Goal: Task Accomplishment & Management: Manage account settings

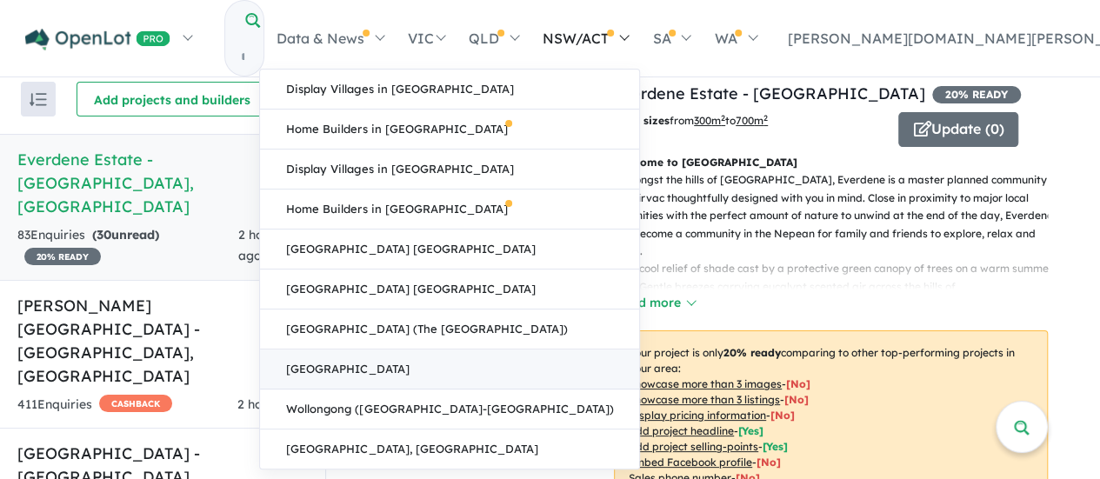
scroll to position [2, 0]
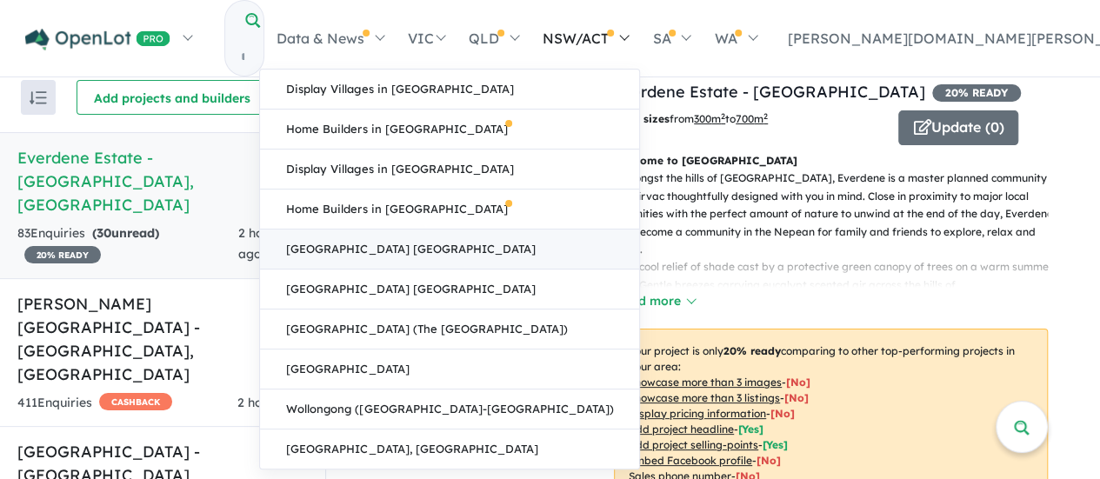
click at [639, 244] on link "[GEOGRAPHIC_DATA] [GEOGRAPHIC_DATA]" at bounding box center [449, 250] width 379 height 40
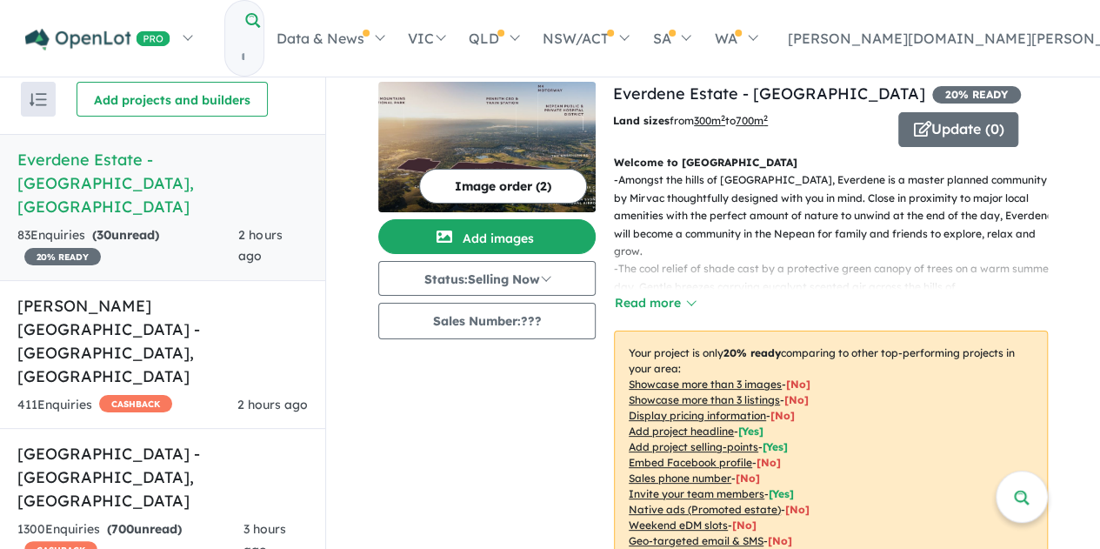
scroll to position [296, 0]
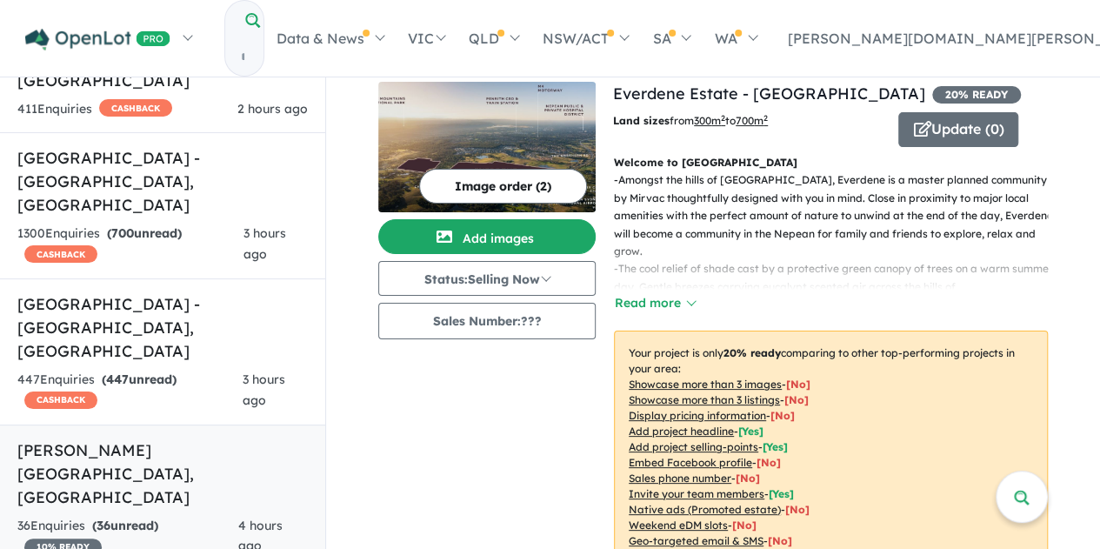
click at [168, 438] on h5 "Frimley Glade - [GEOGRAPHIC_DATA] , [GEOGRAPHIC_DATA]" at bounding box center [162, 473] width 291 height 70
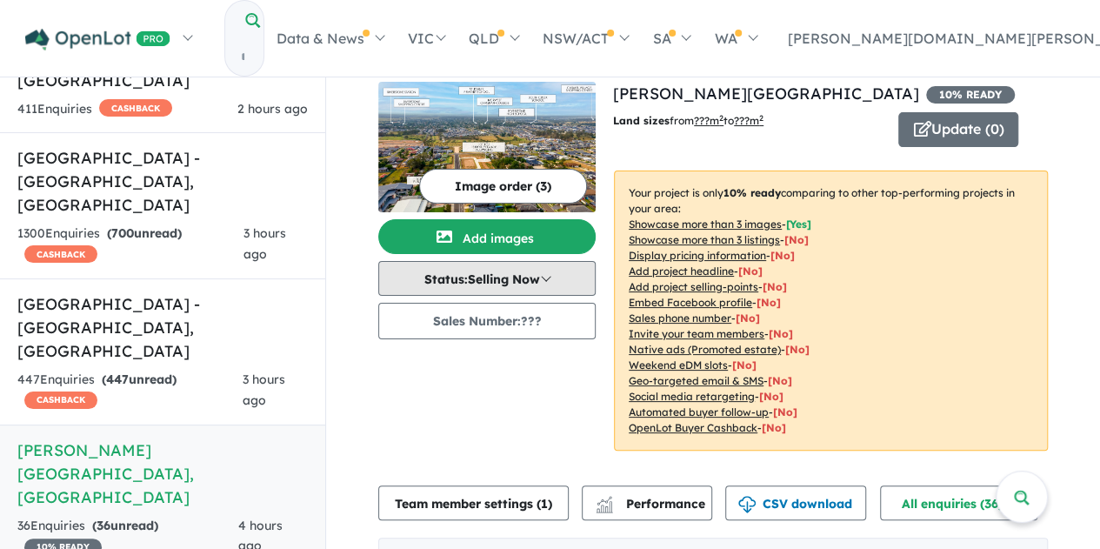
click at [485, 286] on button "Status: Selling Now" at bounding box center [486, 278] width 217 height 35
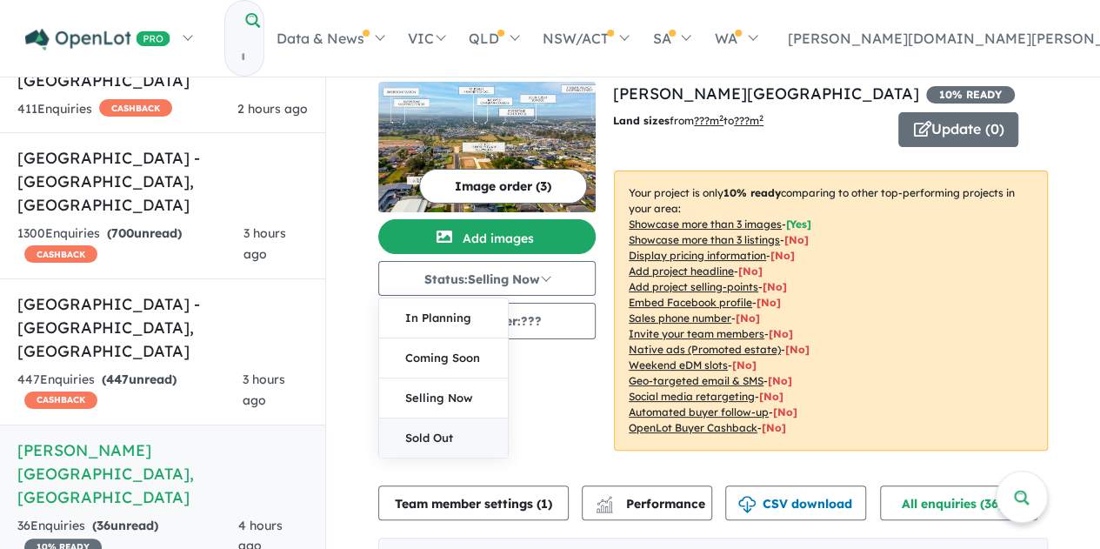
click at [452, 433] on button "Sold Out" at bounding box center [443, 437] width 129 height 39
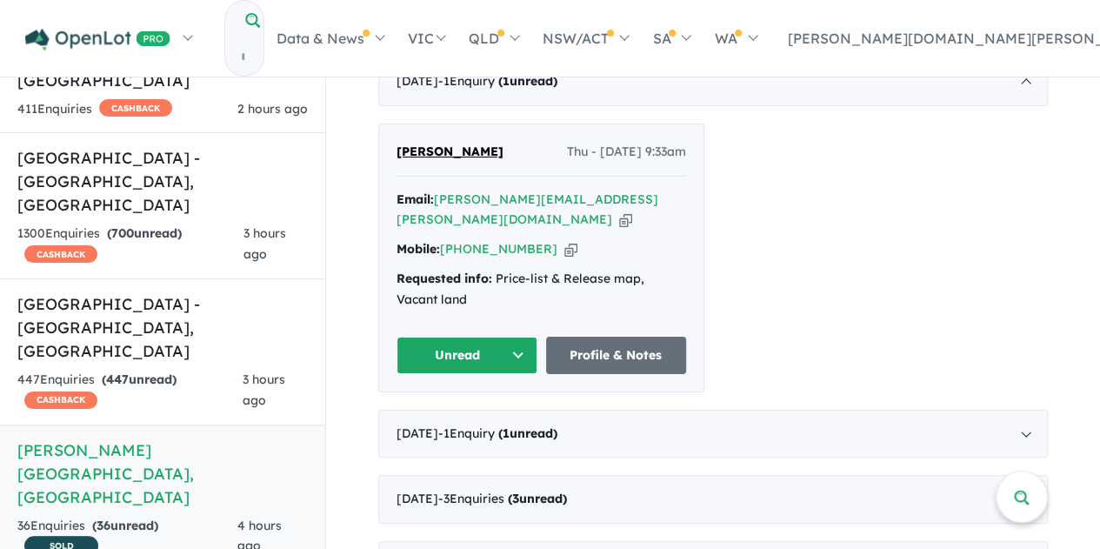
scroll to position [33, 0]
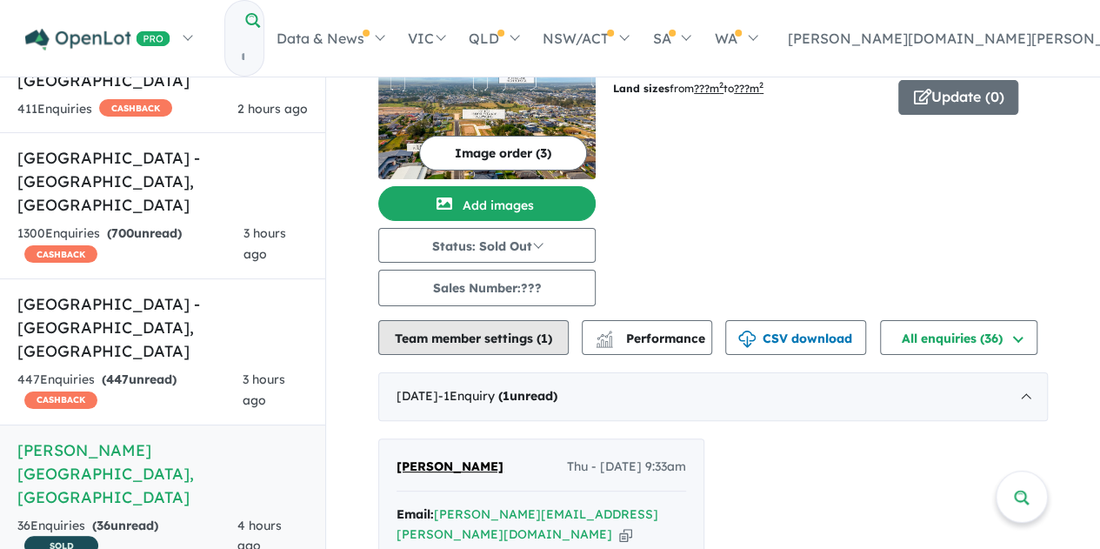
click at [516, 339] on button "Team member settings ( 1 )" at bounding box center [473, 337] width 191 height 35
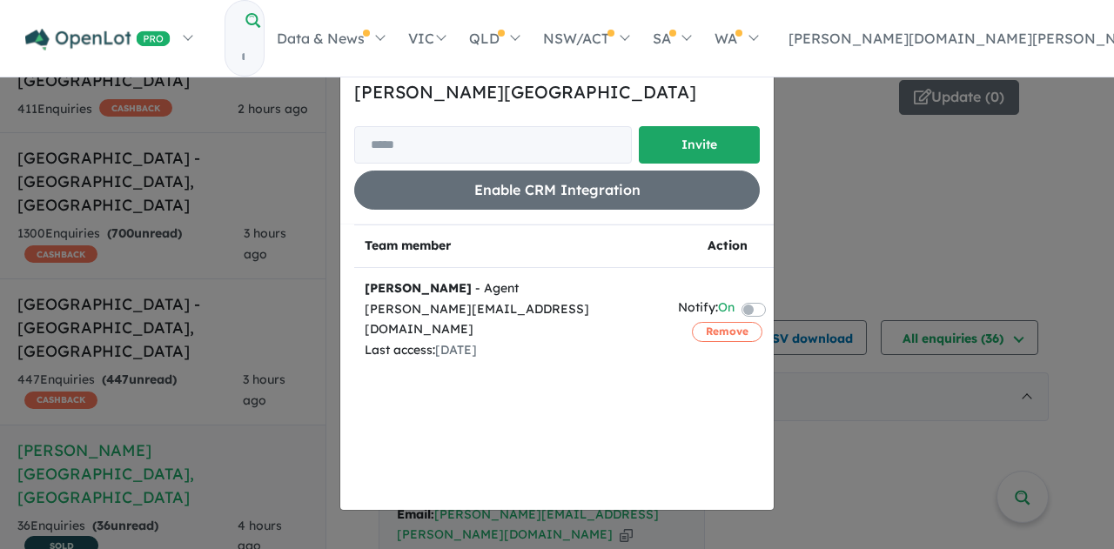
click at [746, 71] on button "× Close" at bounding box center [753, 63] width 39 height 49
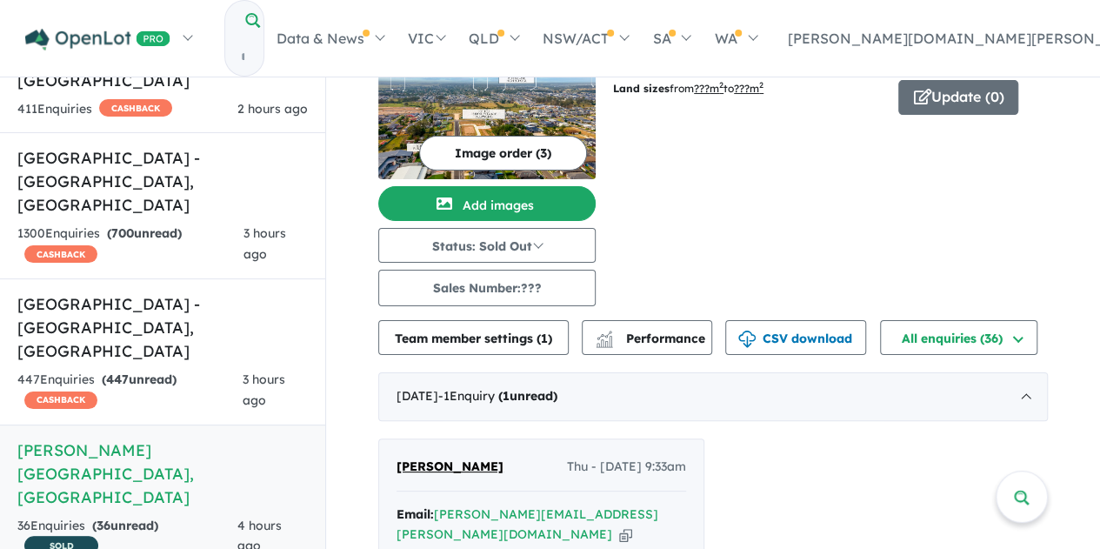
click at [717, 210] on div "View 15 projects in your account [PERSON_NAME][GEOGRAPHIC_DATA] SOLD Land sizes…" at bounding box center [830, 178] width 435 height 258
click at [164, 292] on h5 "[GEOGRAPHIC_DATA] - [GEOGRAPHIC_DATA] , [GEOGRAPHIC_DATA]" at bounding box center [162, 327] width 291 height 70
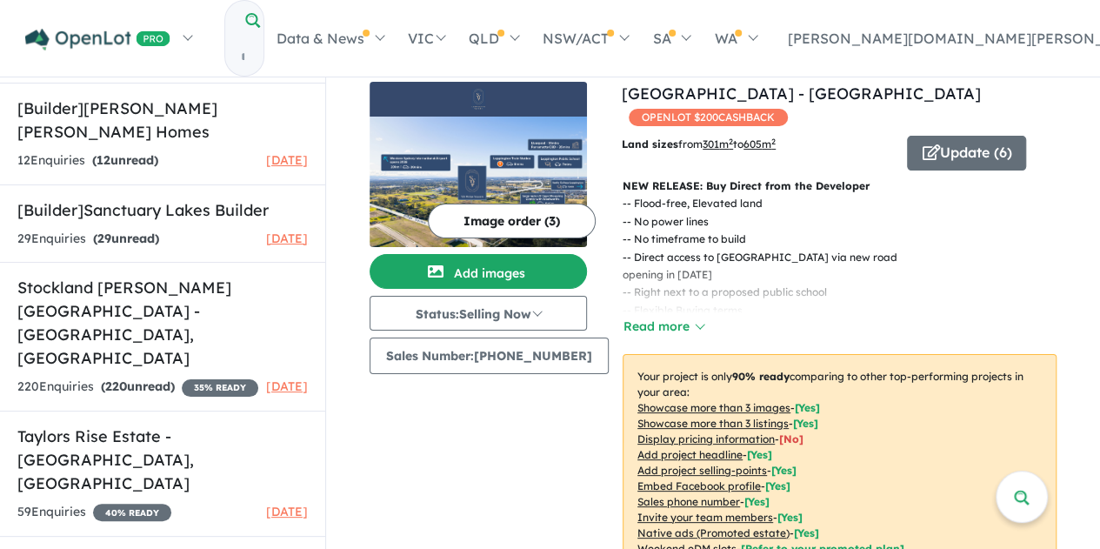
scroll to position [1959, 0]
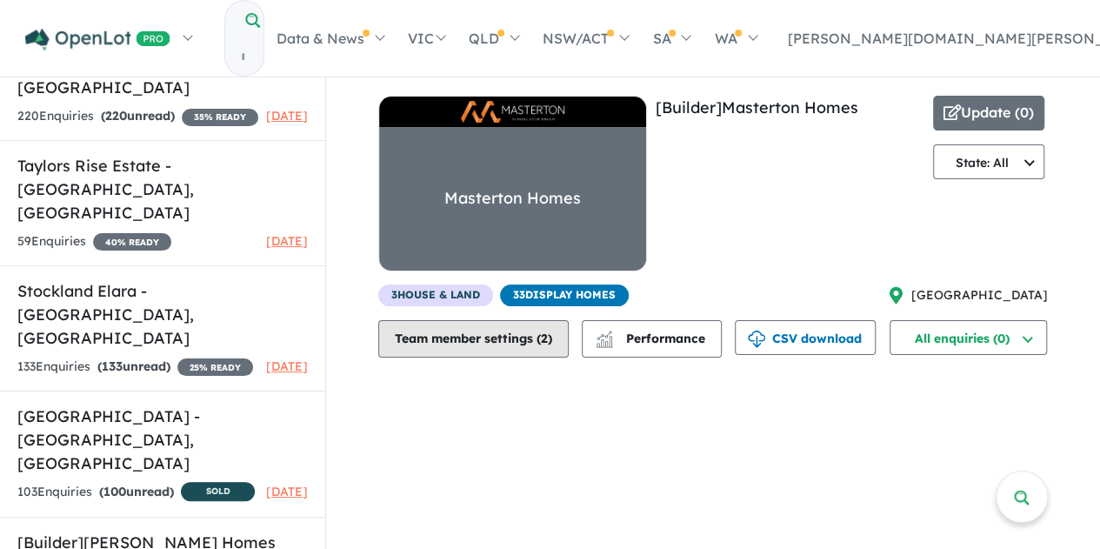
click at [438, 340] on button "Team member settings ( 2 )" at bounding box center [473, 338] width 191 height 37
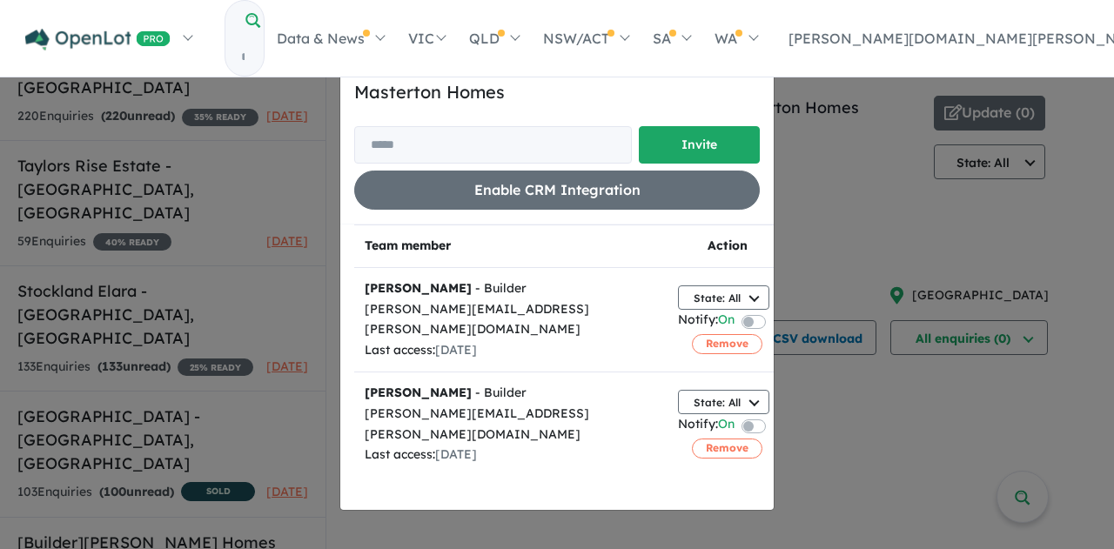
click at [208, 425] on div "Invite/manage team members for Masterton Homes Invite Enable CRM Integration × …" at bounding box center [557, 274] width 1114 height 549
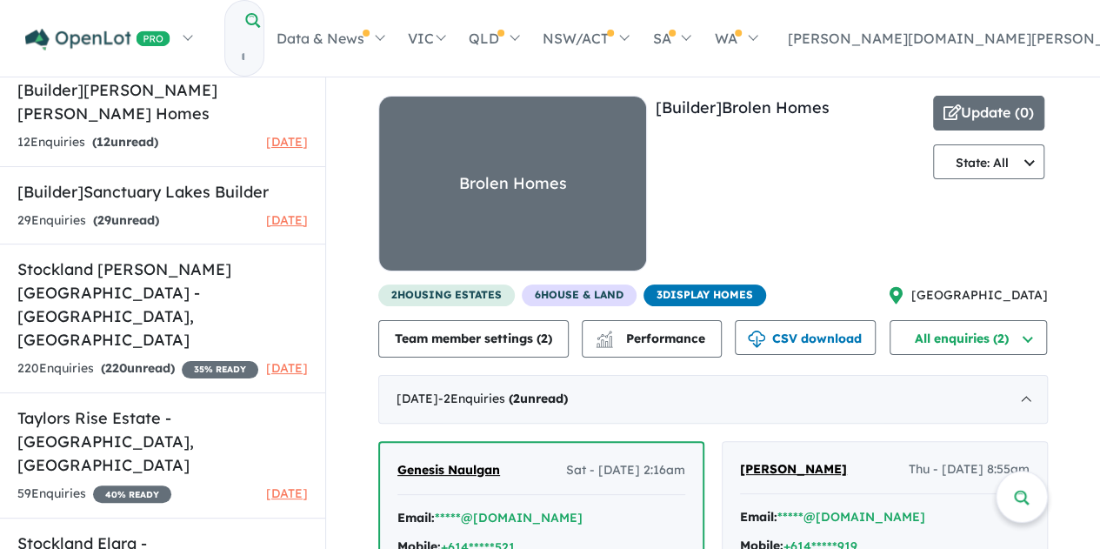
scroll to position [1698, 0]
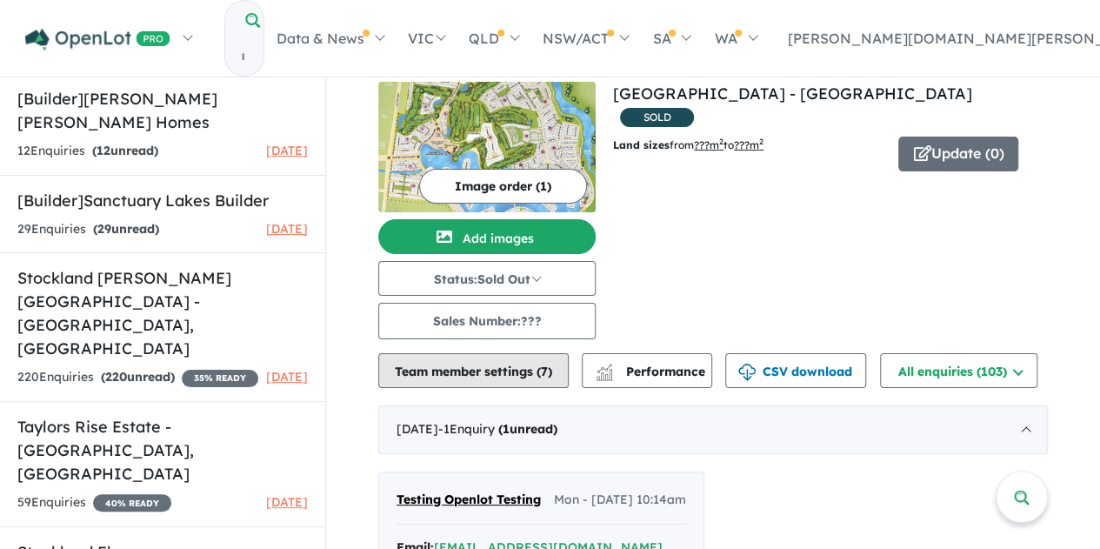
click at [491, 371] on button "Team member settings ( 7 )" at bounding box center [473, 370] width 191 height 35
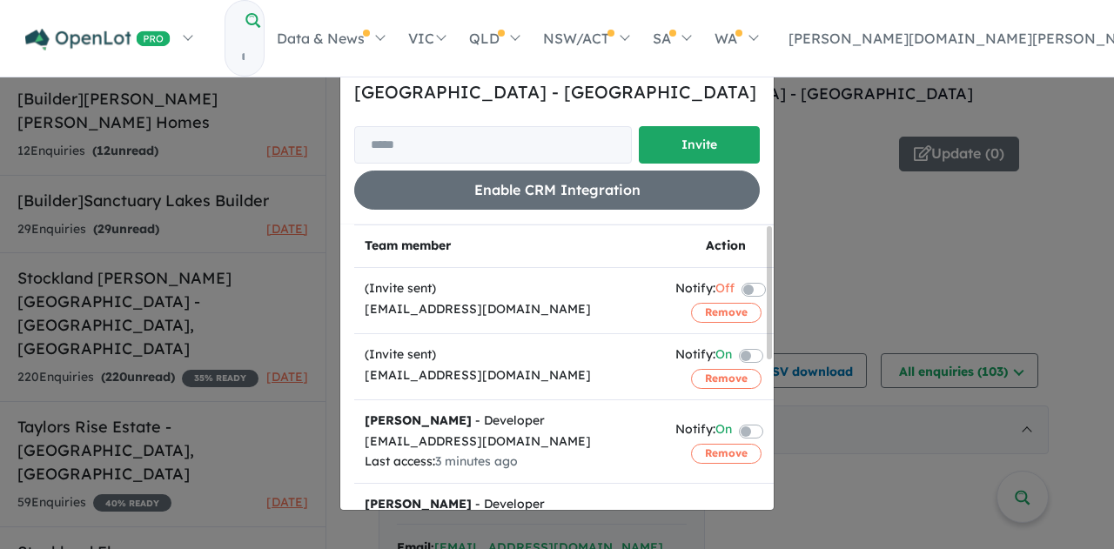
click at [752, 65] on span "×" at bounding box center [753, 63] width 11 height 26
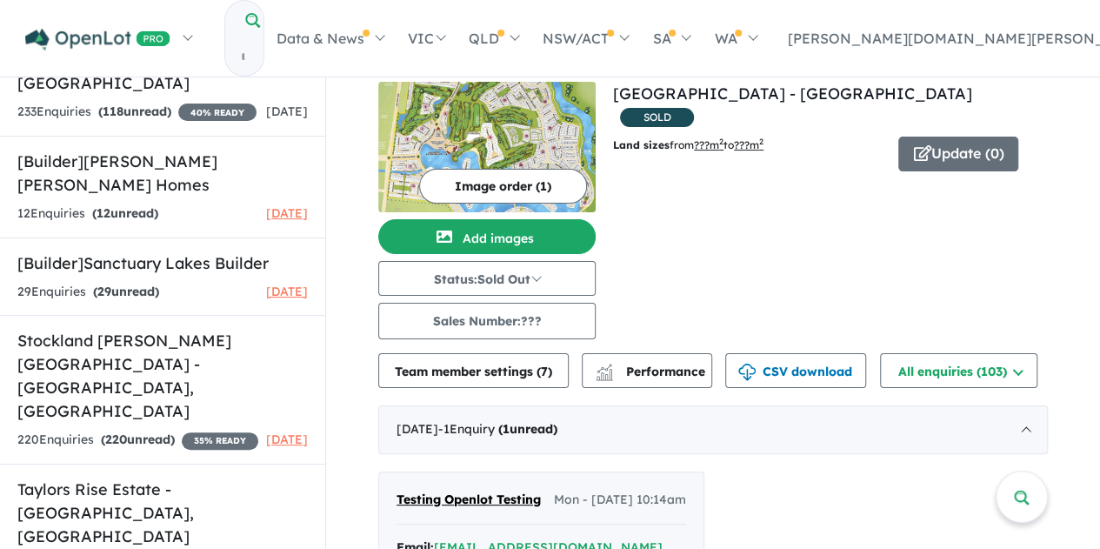
scroll to position [1611, 0]
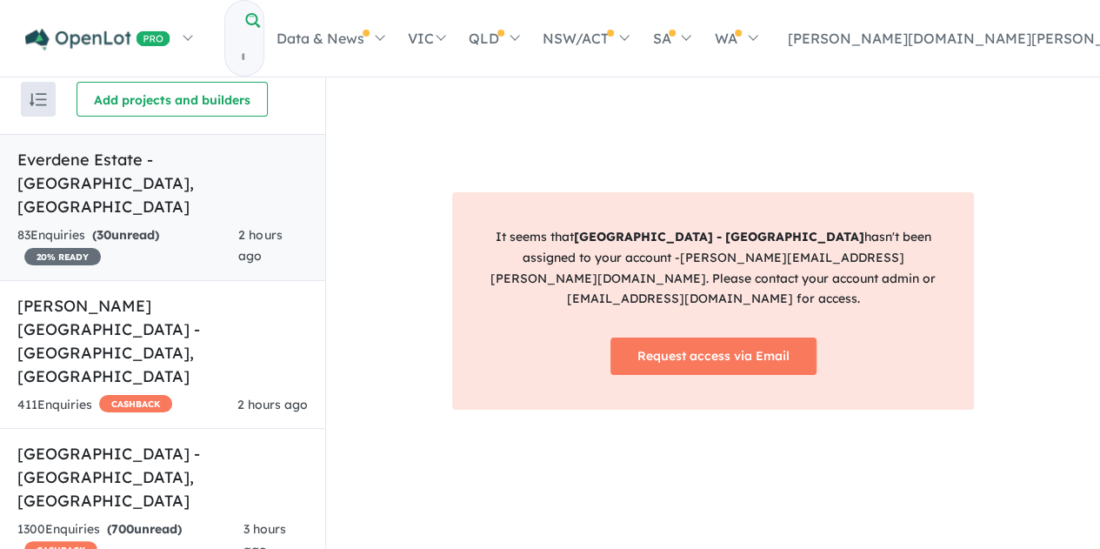
click at [211, 225] on div "83 Enquir ies ( 30 unread) 20 % READY" at bounding box center [127, 246] width 221 height 42
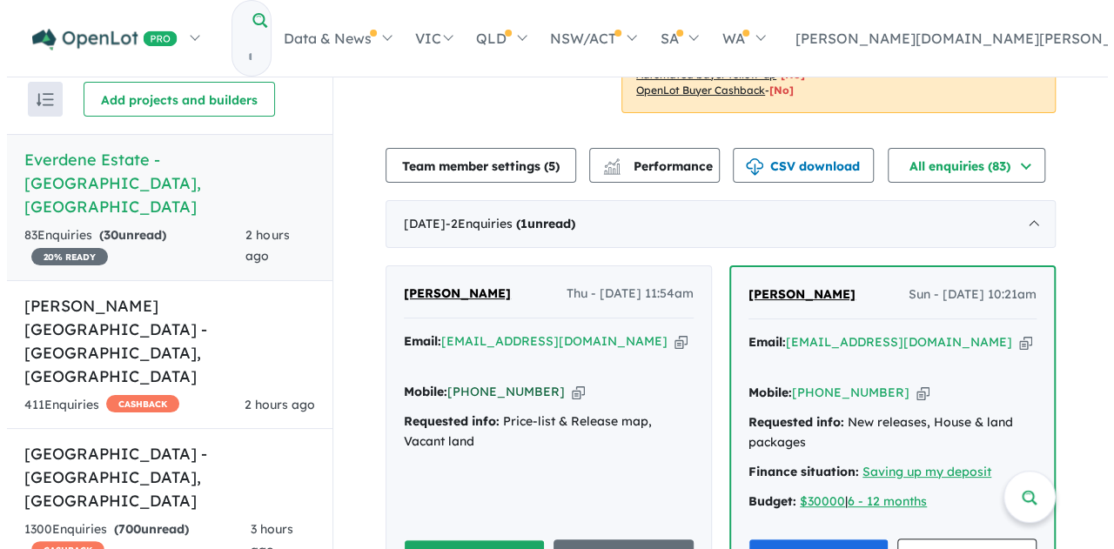
scroll to position [435, 0]
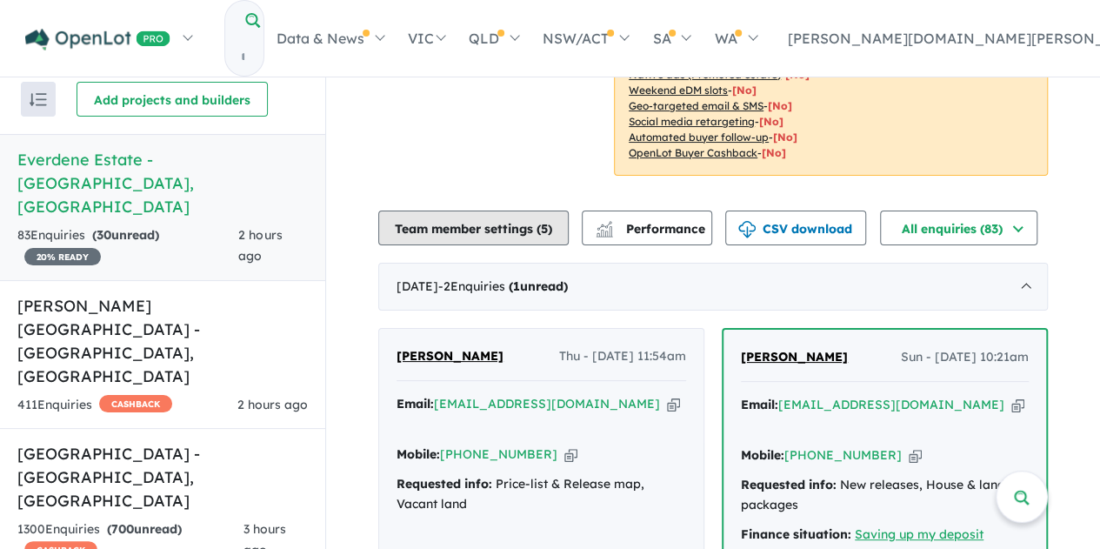
click at [457, 227] on button "Team member settings ( 5 )" at bounding box center [473, 228] width 191 height 35
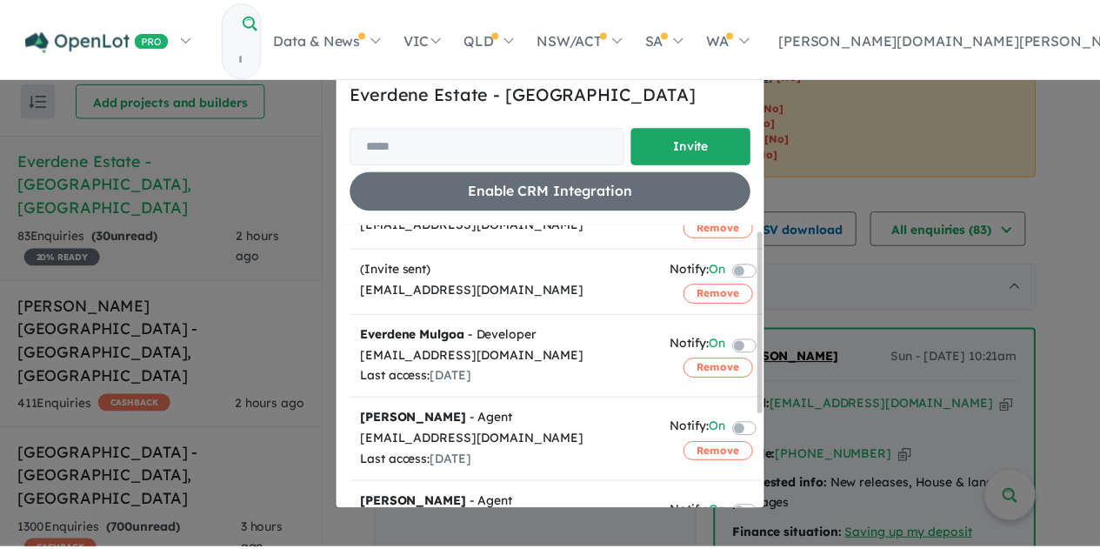
scroll to position [0, 0]
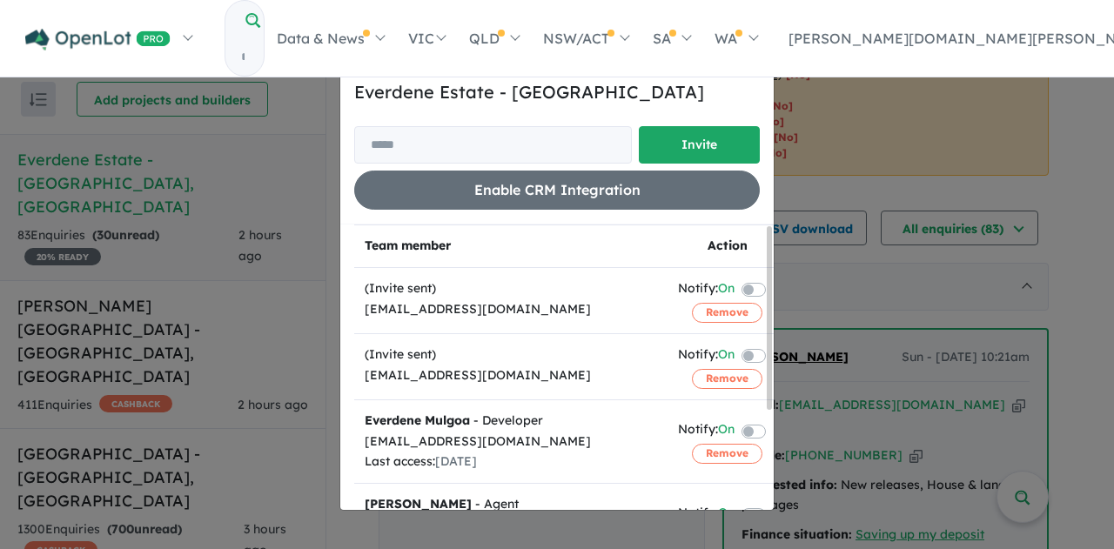
click at [1030, 155] on div "Invite/manage team members for Everdene Estate - Mulgoa Invite Enable CRM Integ…" at bounding box center [557, 274] width 1114 height 549
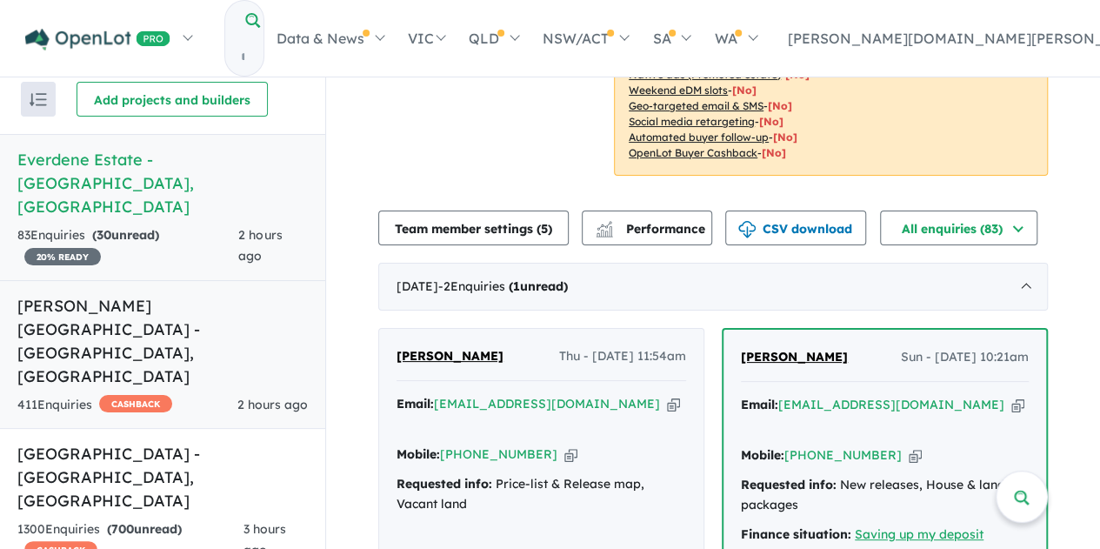
click at [125, 294] on h5 "Nelson Quarter Estate - Box Hill , NSW" at bounding box center [162, 341] width 291 height 94
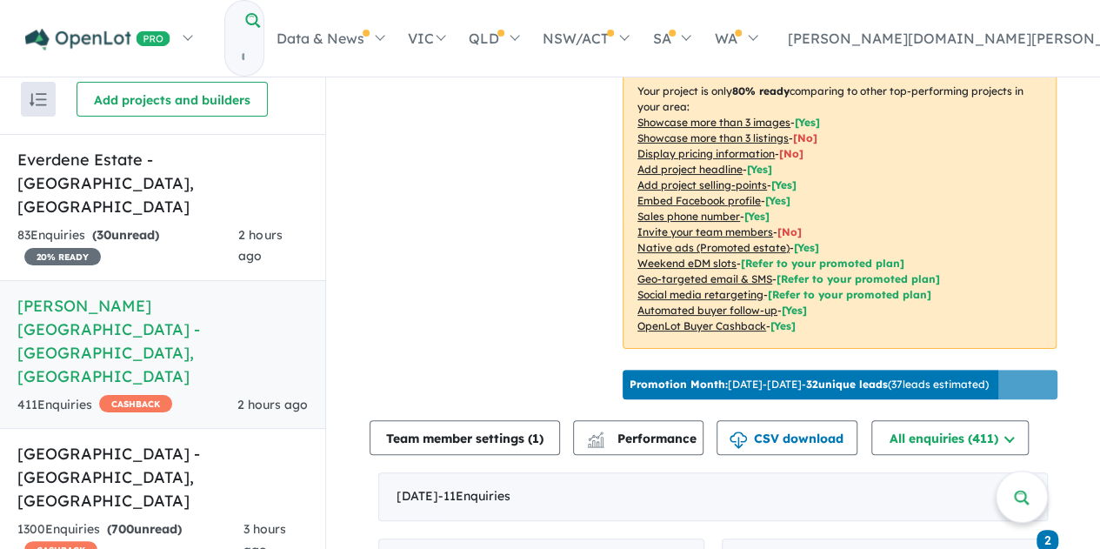
scroll to position [348, 0]
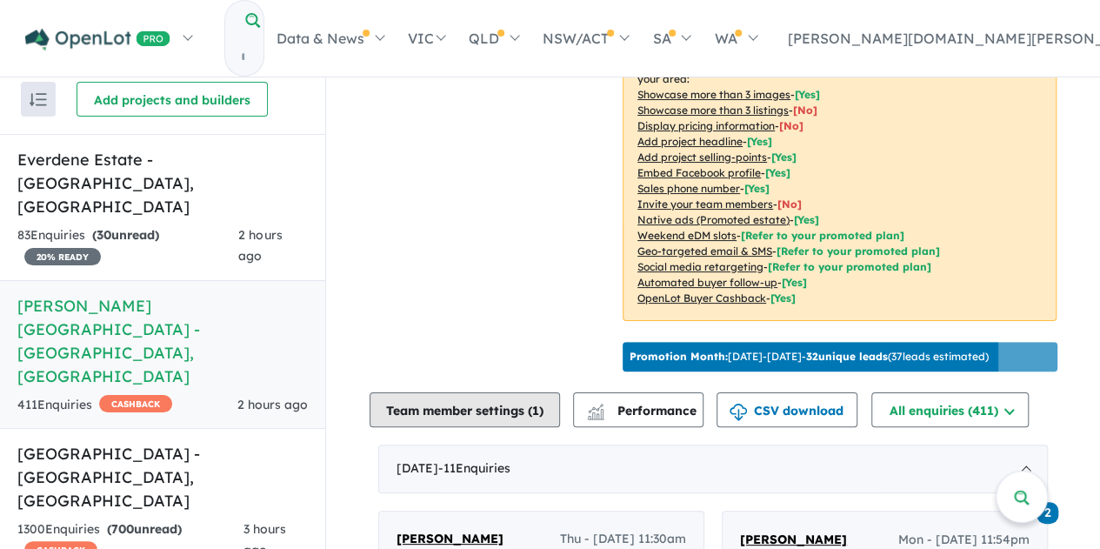
click at [473, 401] on button "Team member settings ( 1 )" at bounding box center [465, 409] width 191 height 35
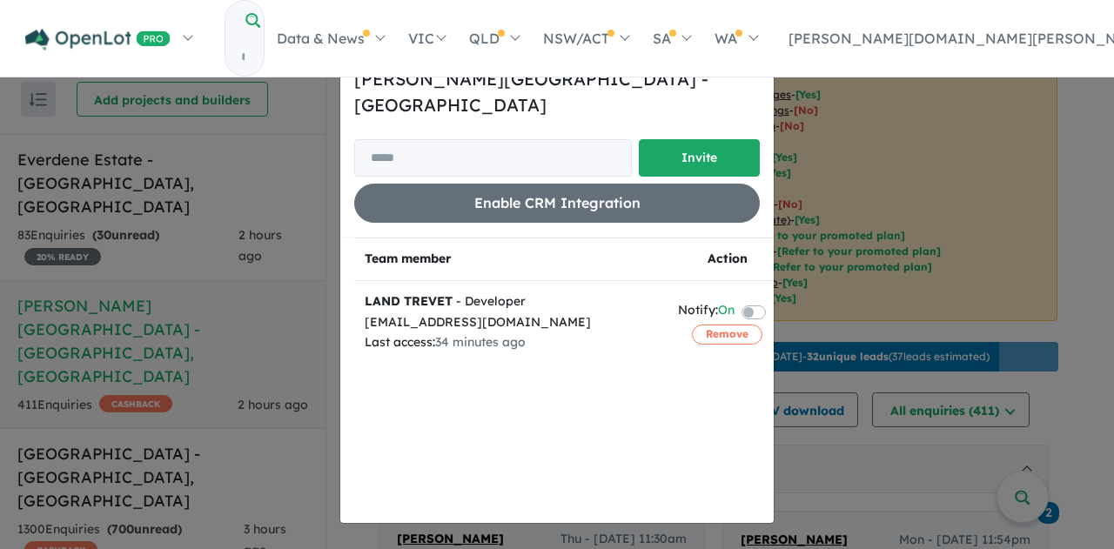
click at [1067, 199] on div "Invite/manage team members for Nelson Quarter Estate - Box Hill Invite Enable C…" at bounding box center [557, 274] width 1114 height 549
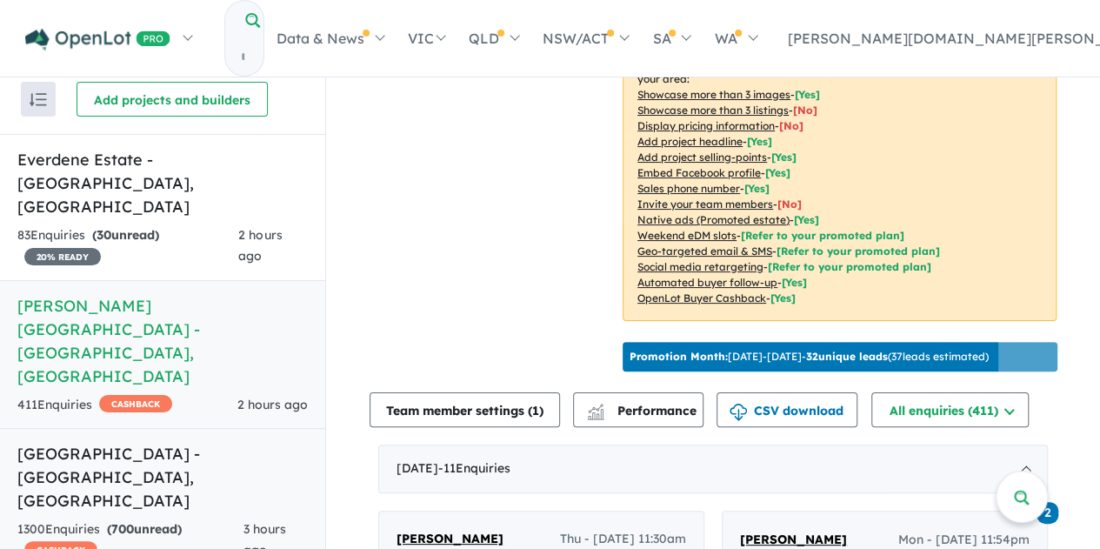
click at [139, 442] on h5 "Crangan Bay Estate Central Coast - Crangan Bay , NSW" at bounding box center [162, 477] width 291 height 70
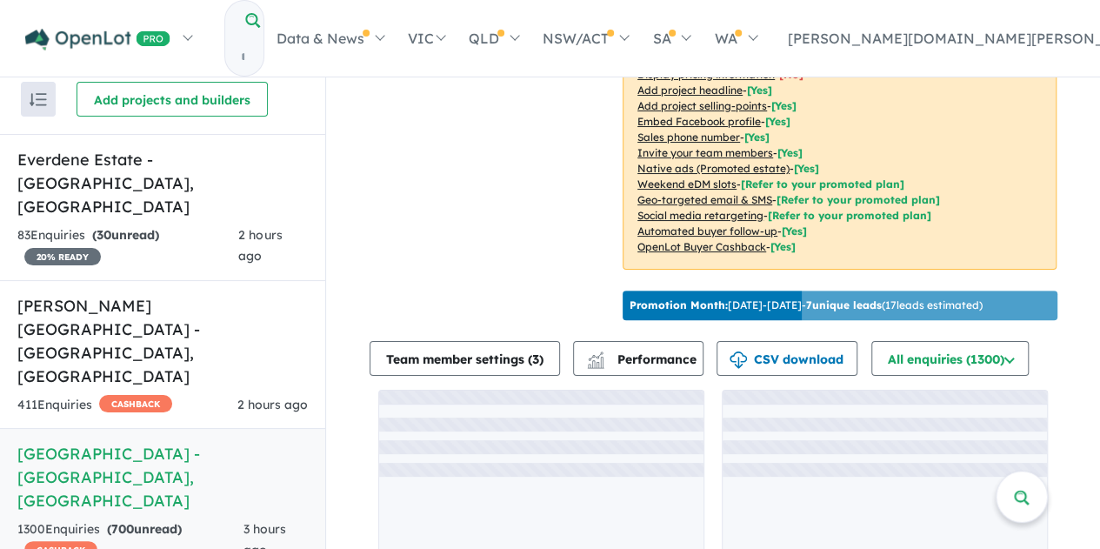
scroll to position [433, 0]
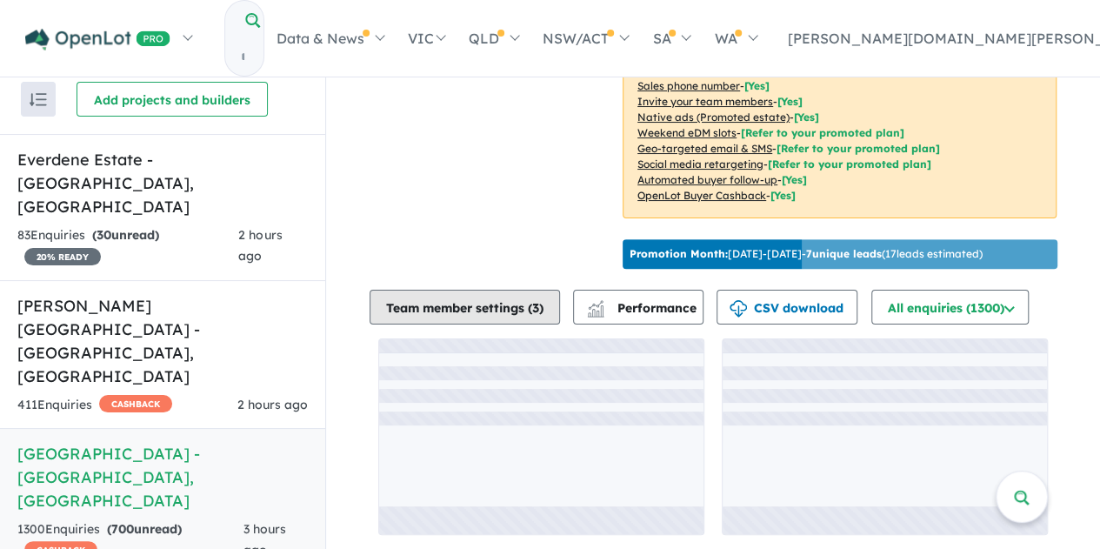
click at [503, 307] on button "Team member settings ( 3 )" at bounding box center [465, 307] width 191 height 35
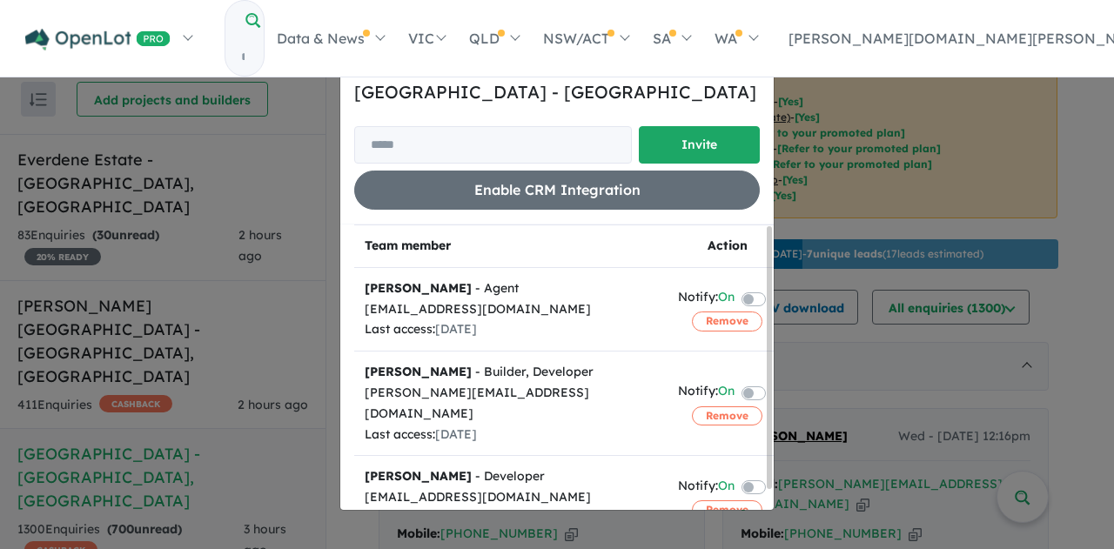
click at [1054, 191] on div "Invite/manage team members for Crangan Bay Estate Central Coast - Crangan Bay I…" at bounding box center [557, 274] width 1114 height 549
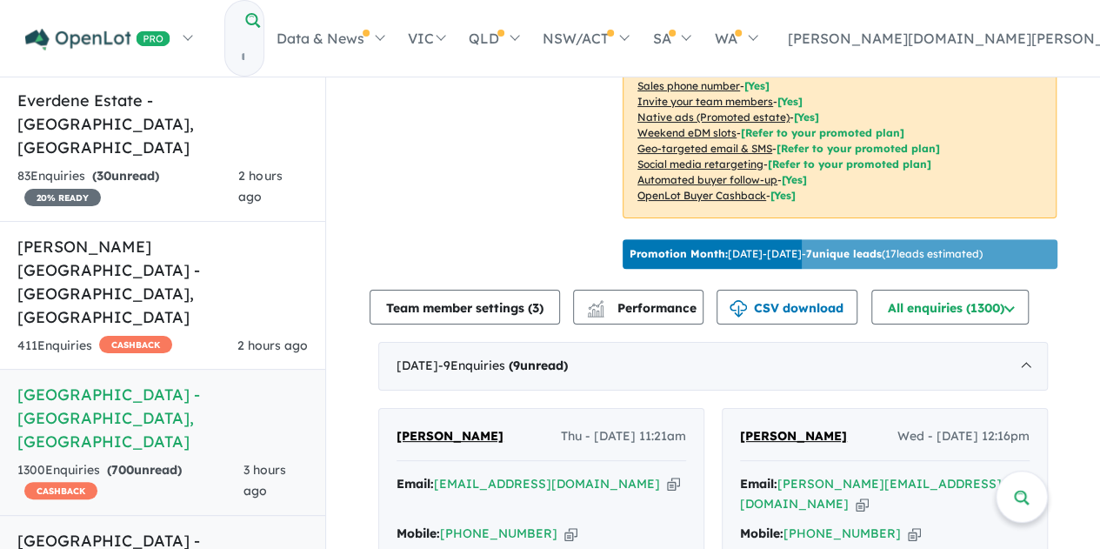
scroll to position [87, 0]
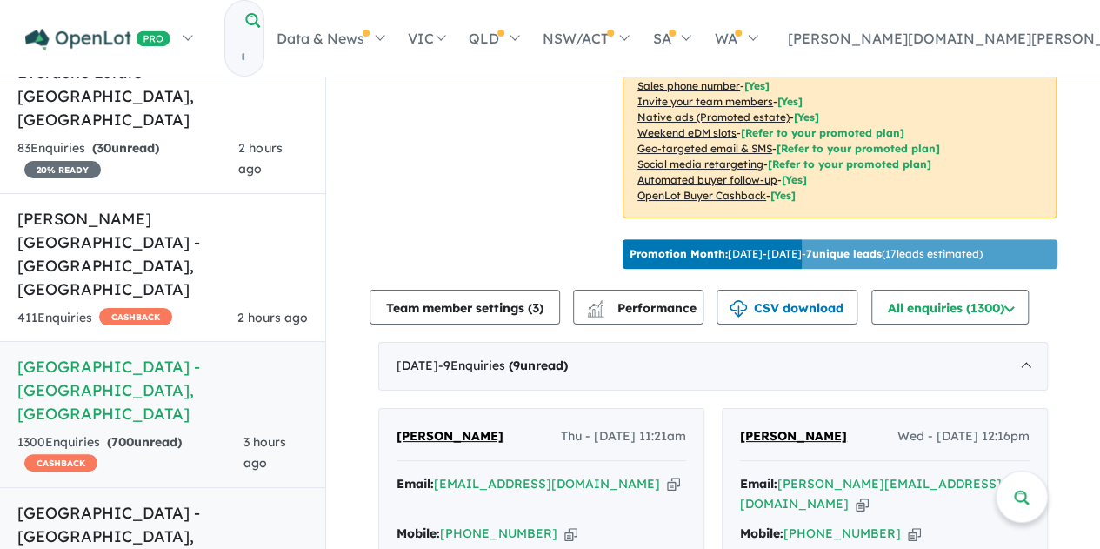
click at [149, 501] on h5 "[GEOGRAPHIC_DATA] - [GEOGRAPHIC_DATA] , [GEOGRAPHIC_DATA]" at bounding box center [162, 536] width 291 height 70
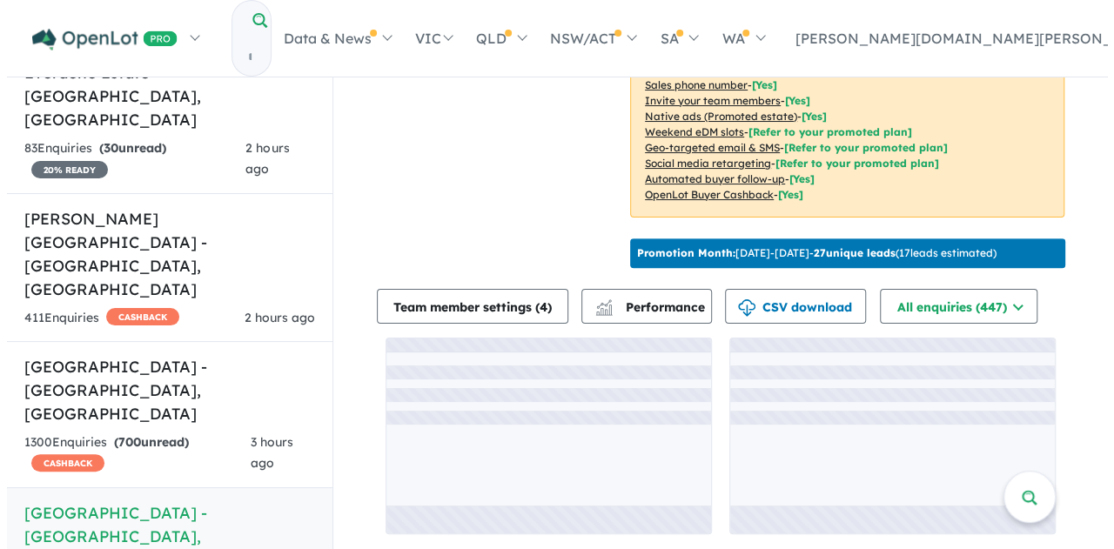
scroll to position [431, 0]
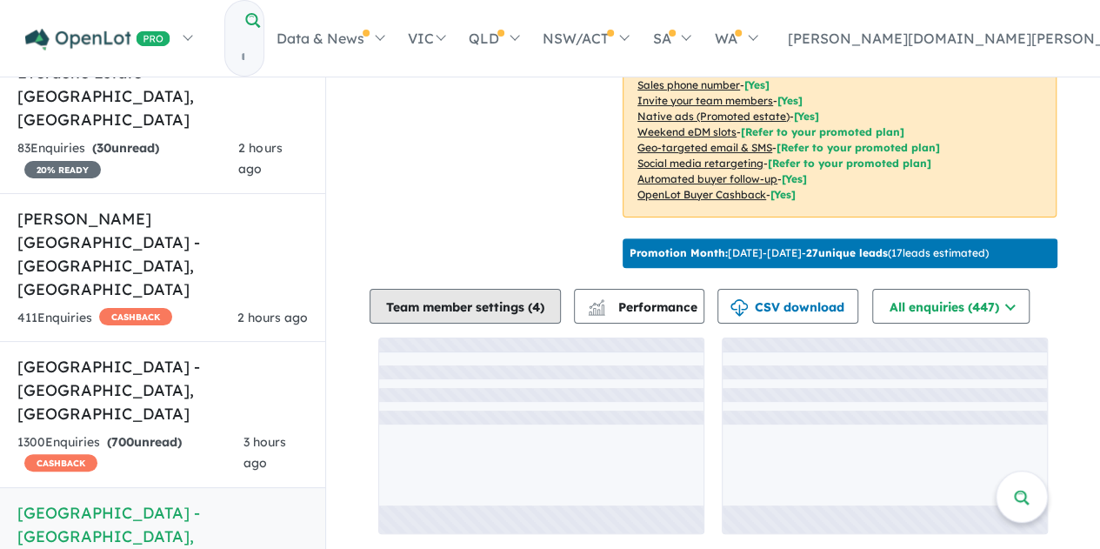
click at [495, 311] on button "Team member settings ( 4 )" at bounding box center [465, 306] width 191 height 35
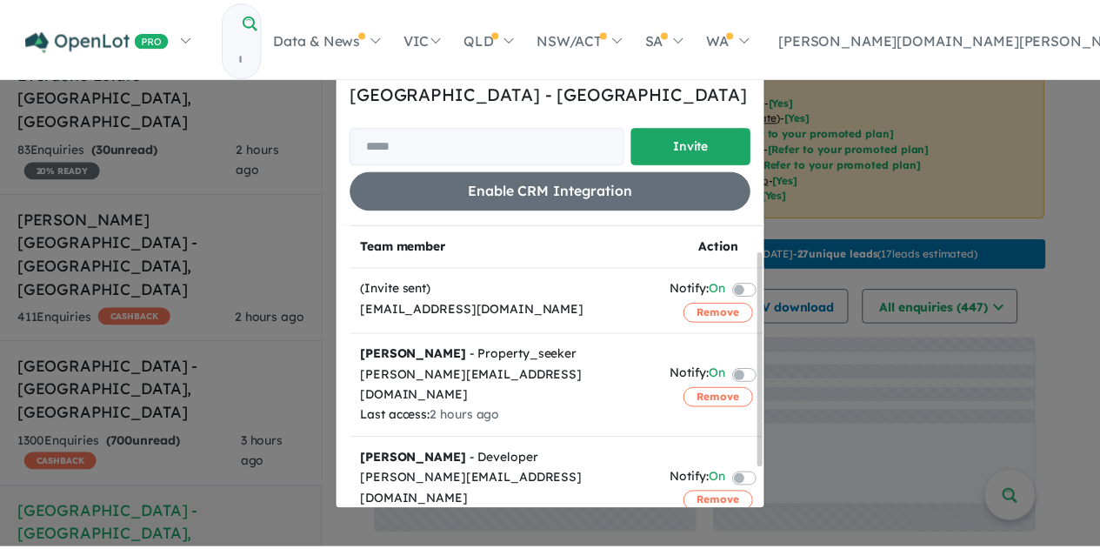
scroll to position [87, 0]
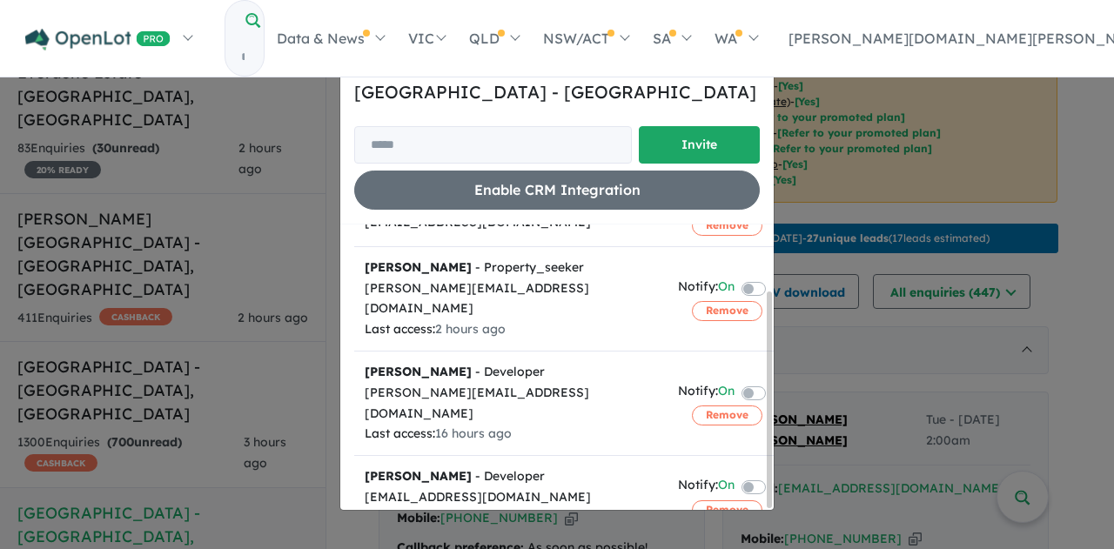
click at [1067, 193] on div "Invite/manage team members for Leppington Square Estate - Leppington Invite Ena…" at bounding box center [557, 274] width 1114 height 549
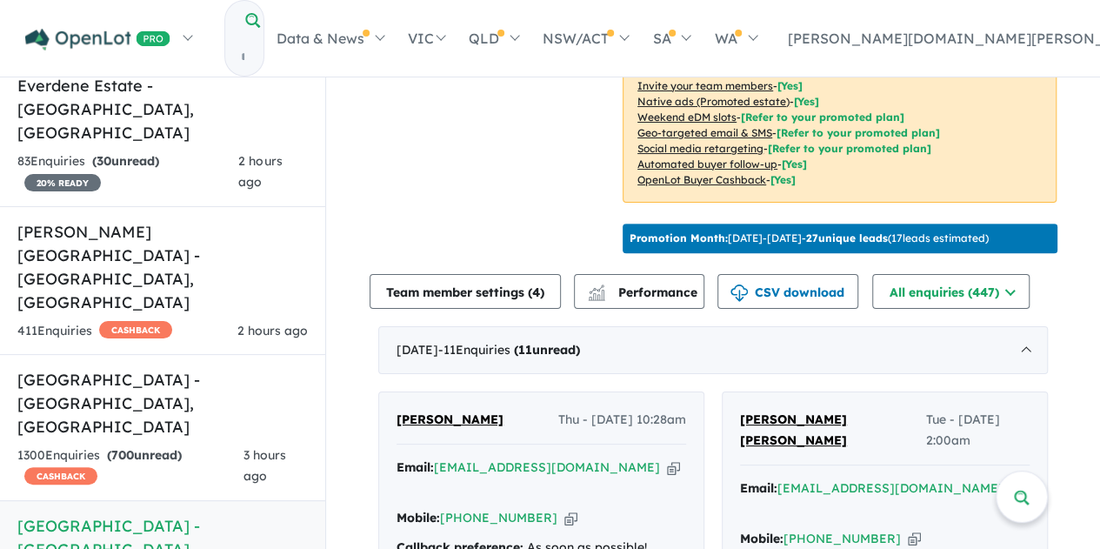
scroll to position [0, 0]
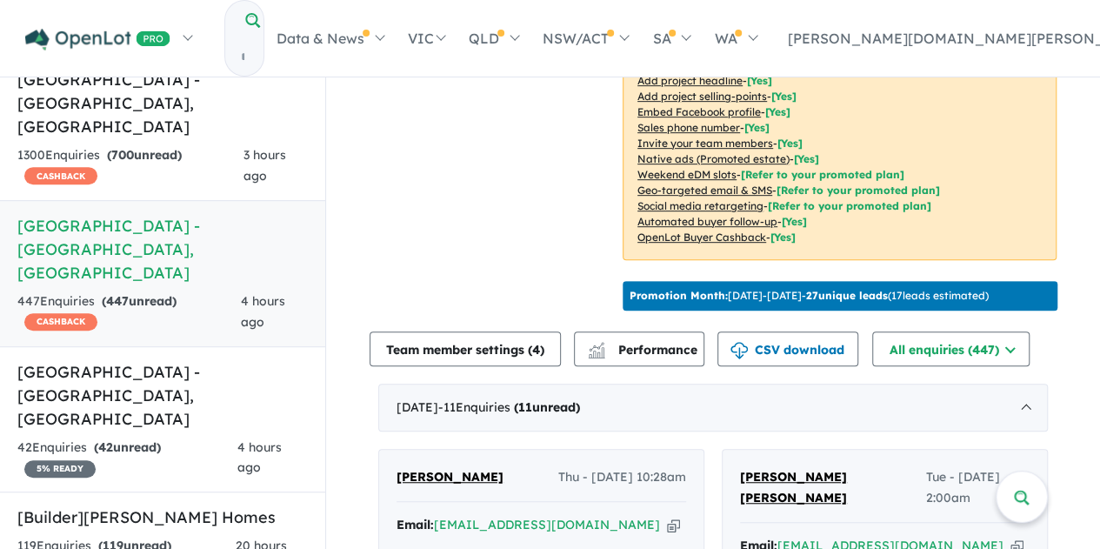
scroll to position [287, 0]
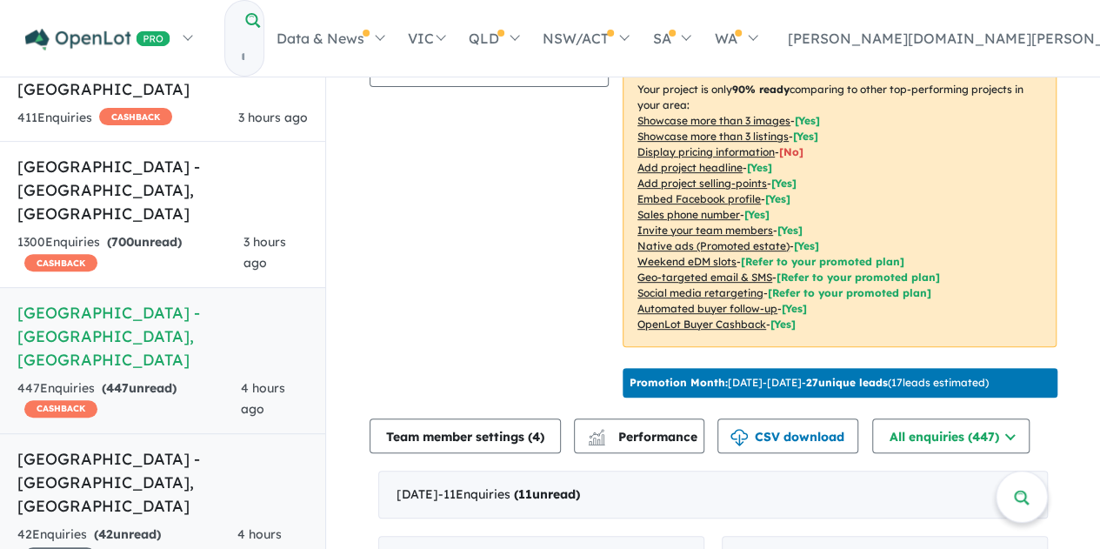
click at [162, 447] on h5 "[GEOGRAPHIC_DATA] - [GEOGRAPHIC_DATA] , [GEOGRAPHIC_DATA]" at bounding box center [162, 482] width 291 height 70
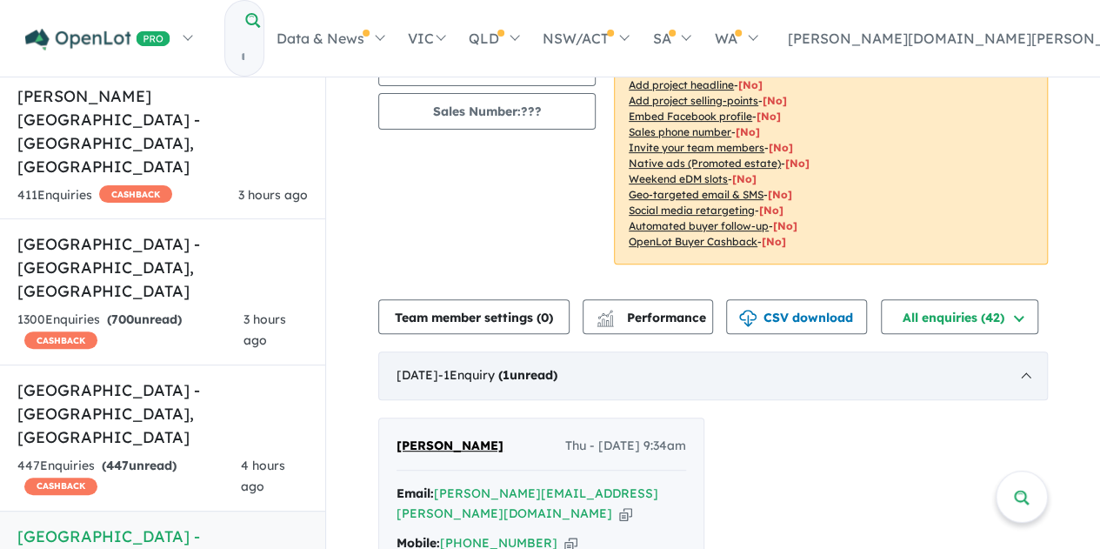
scroll to position [113, 0]
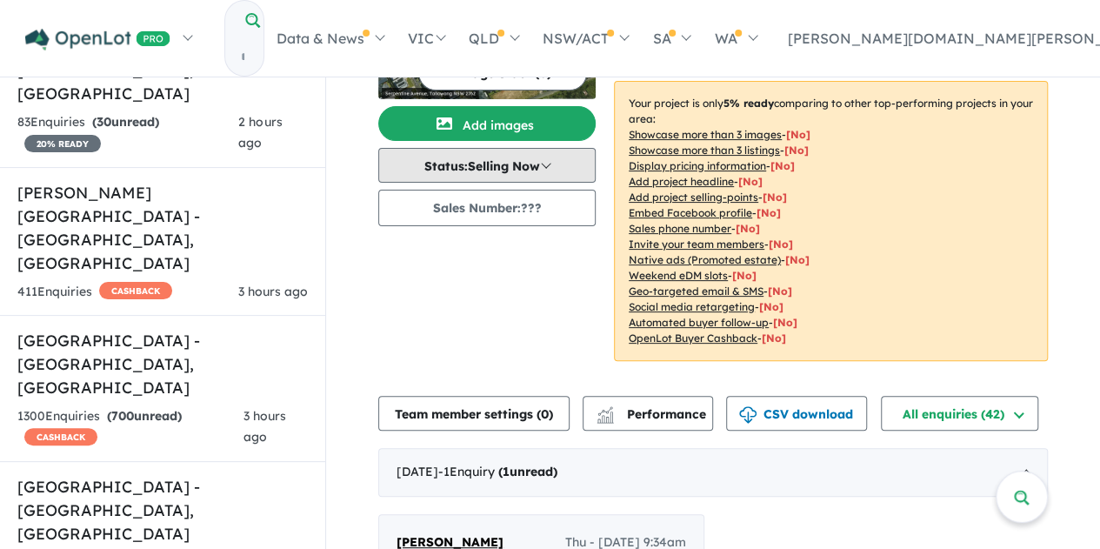
click at [512, 161] on button "Status: Selling Now" at bounding box center [486, 165] width 217 height 35
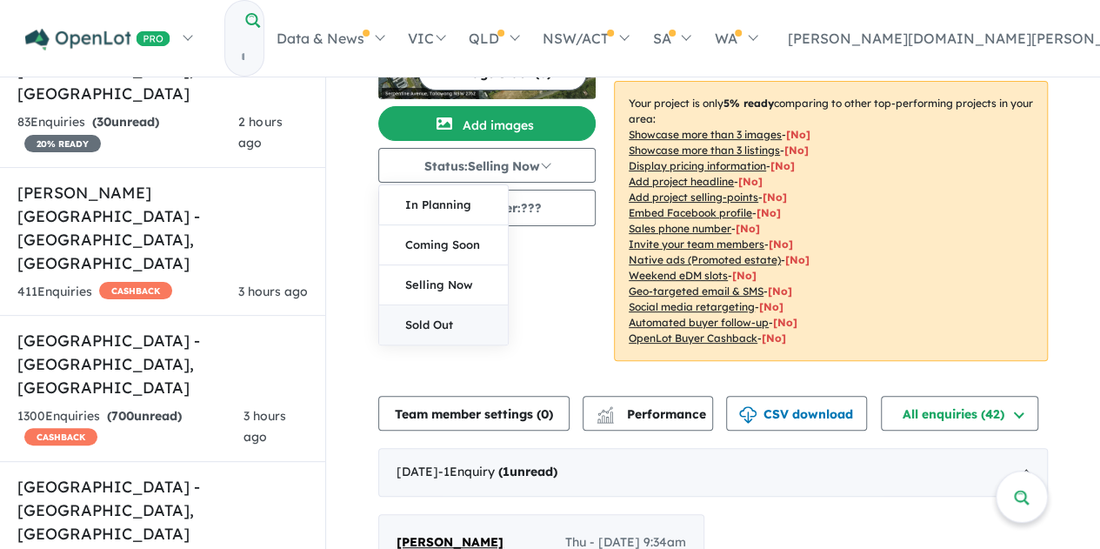
click at [466, 318] on button "Sold Out" at bounding box center [443, 324] width 129 height 39
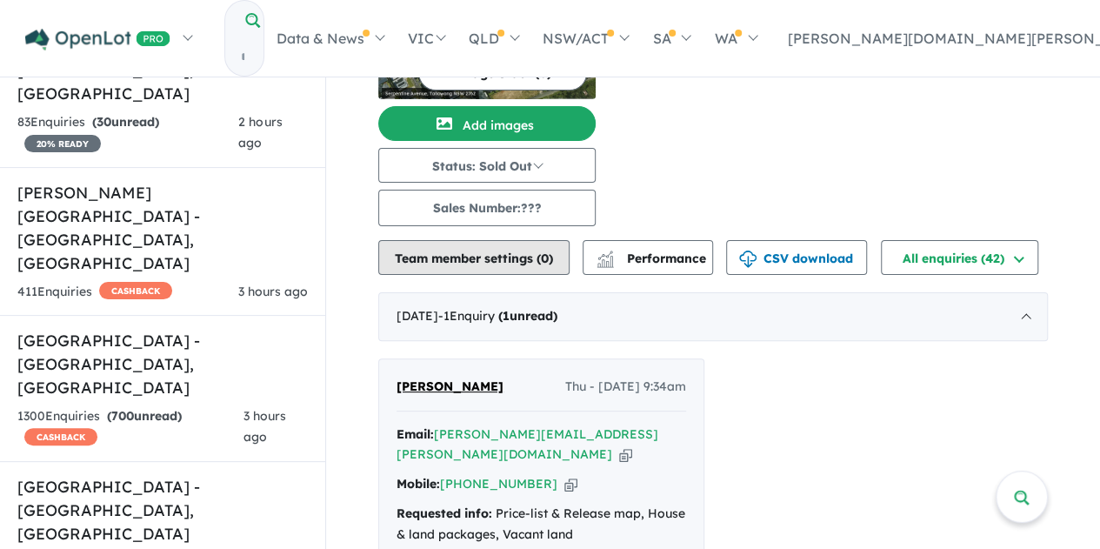
click at [540, 264] on button "Team member settings ( 0 )" at bounding box center [473, 257] width 191 height 35
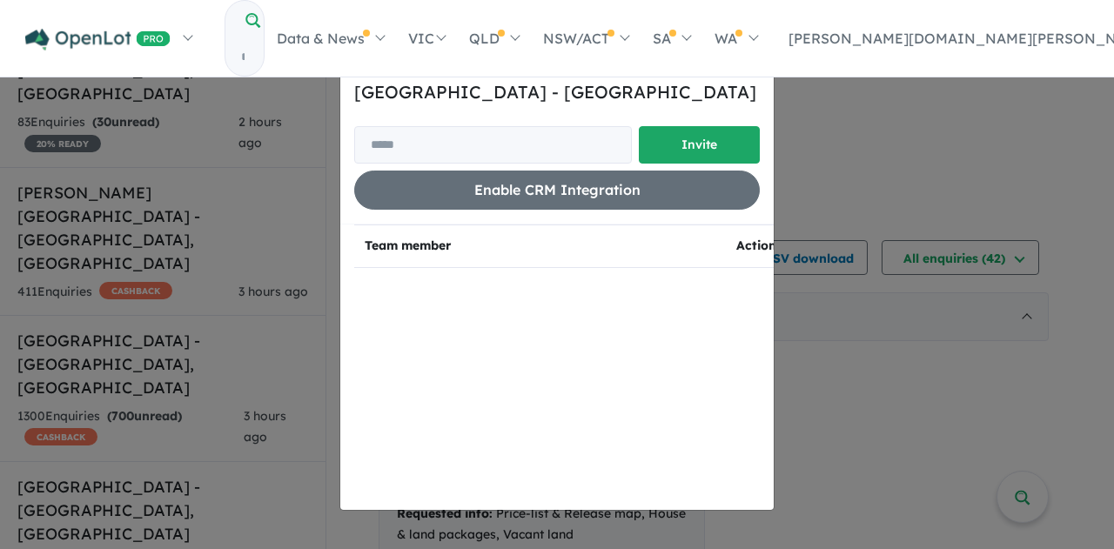
click at [910, 375] on div "Invite/manage team members for Serpentine Avenue - Tallawong Invite Enable CRM …" at bounding box center [557, 274] width 1114 height 549
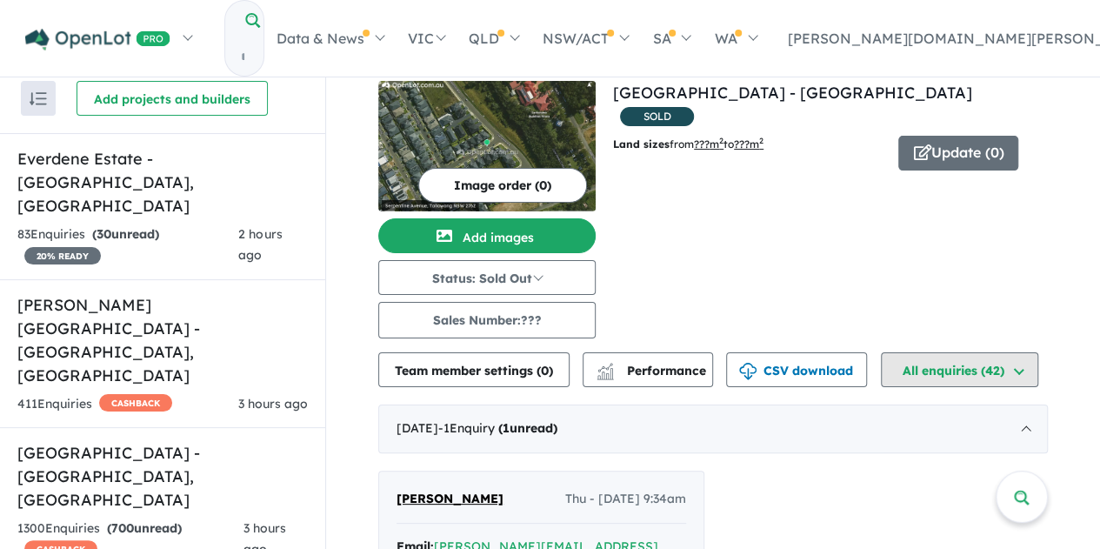
scroll to position [0, 0]
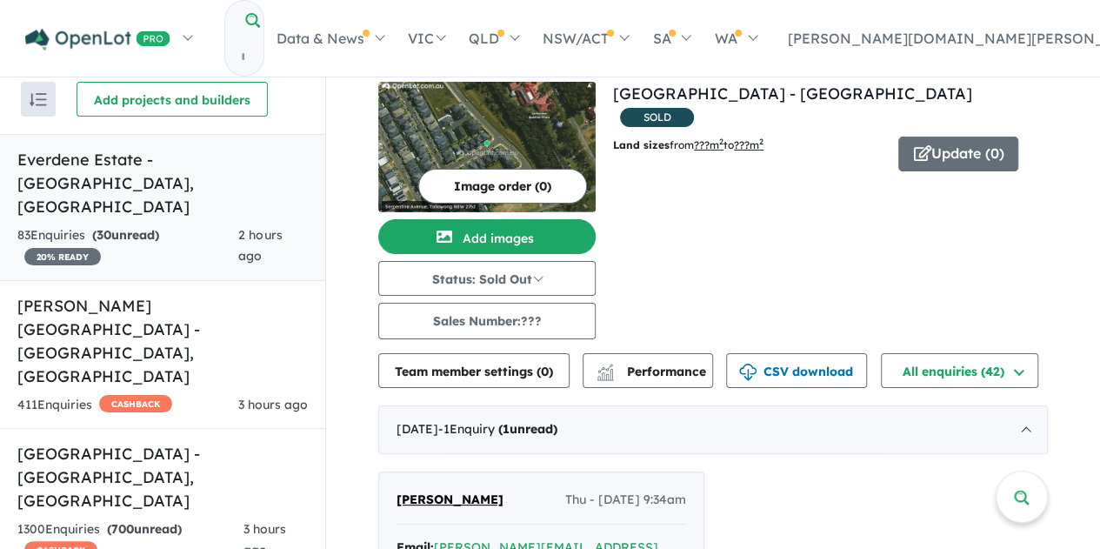
click at [130, 168] on h5 "Everdene Estate - Mulgoa , NSW" at bounding box center [162, 183] width 291 height 70
